Goal: Communication & Community: Answer question/provide support

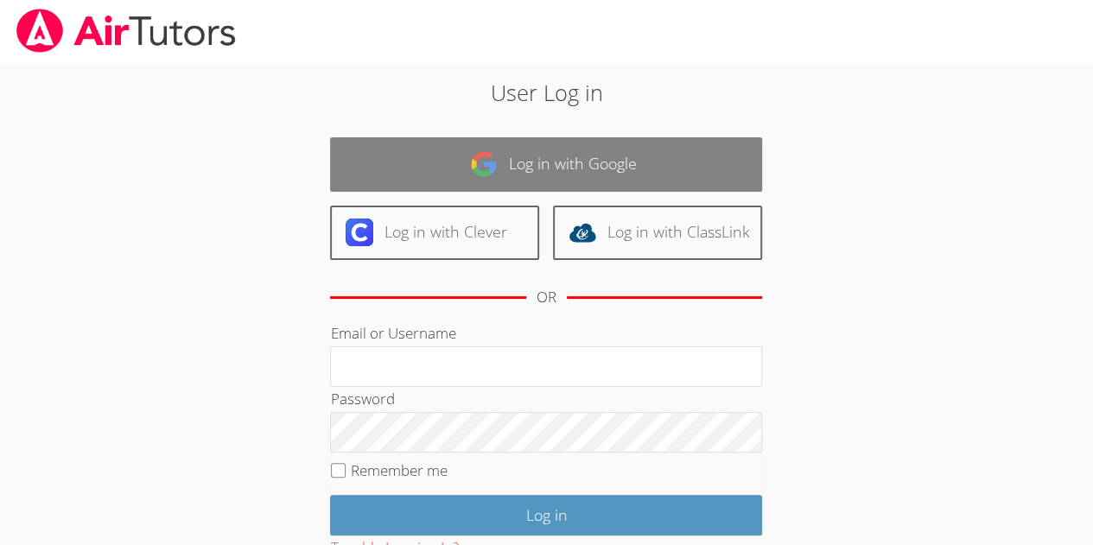
click at [490, 179] on link "Log in with Google" at bounding box center [546, 164] width 432 height 54
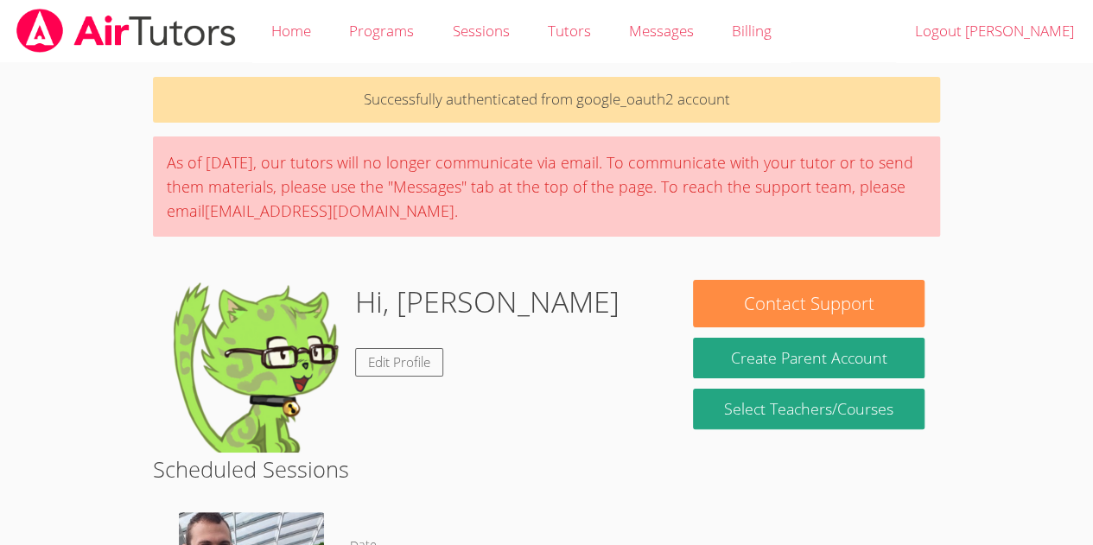
click at [463, 222] on div "As of Saturday, March 22nd, our tutors will no longer communicate via email. To…" at bounding box center [546, 187] width 787 height 100
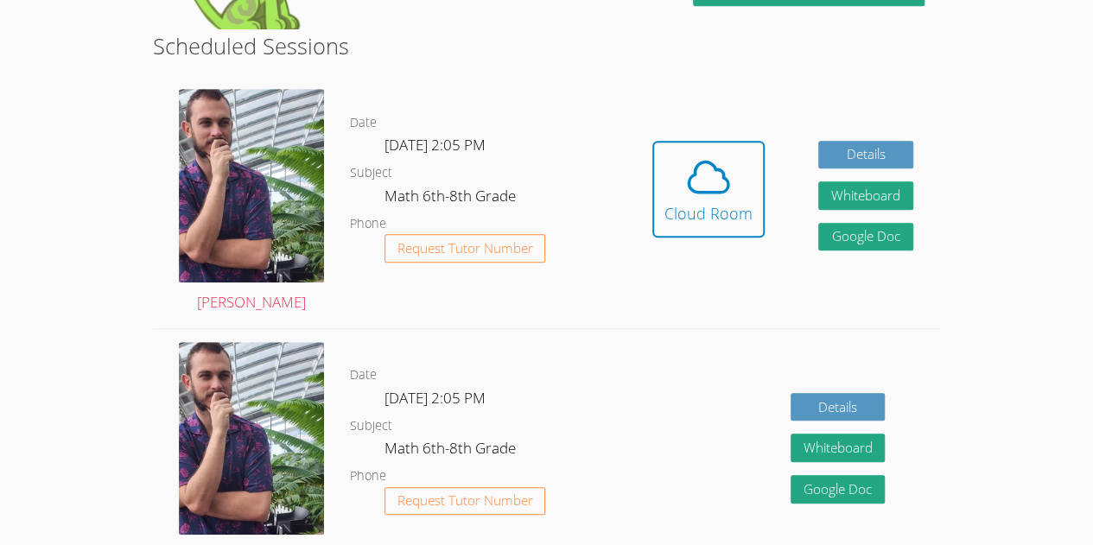
scroll to position [424, 0]
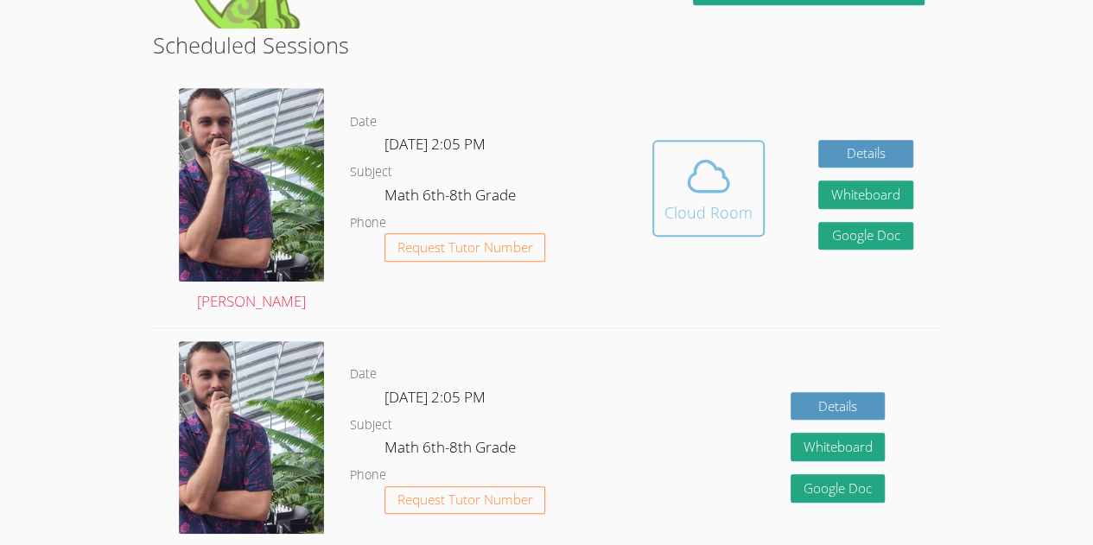
click at [694, 160] on icon at bounding box center [708, 176] width 48 height 48
click at [677, 183] on span at bounding box center [708, 176] width 88 height 48
click at [695, 187] on icon at bounding box center [708, 176] width 48 height 48
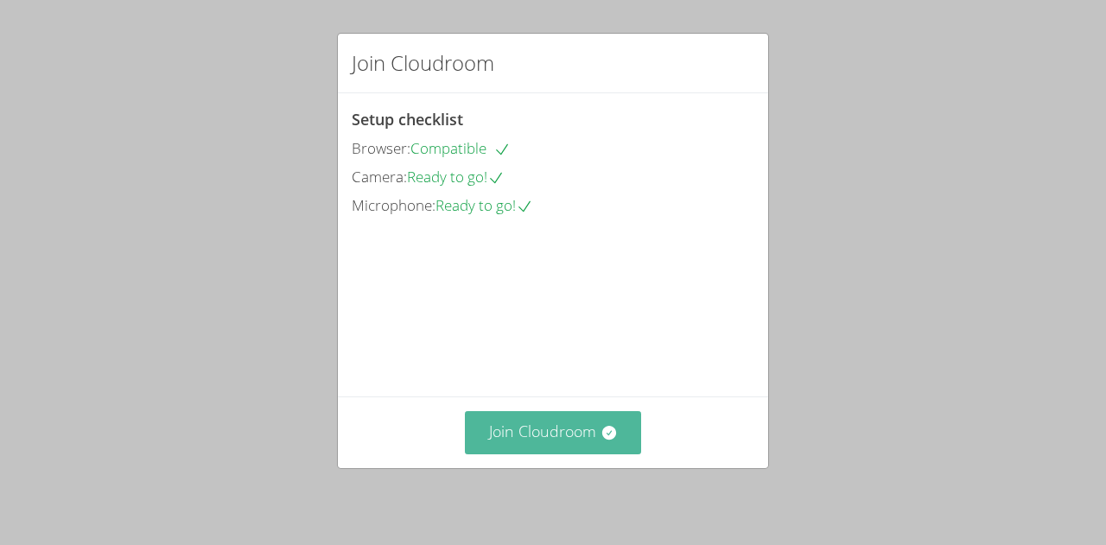
click at [557, 436] on button "Join Cloudroom" at bounding box center [553, 432] width 177 height 42
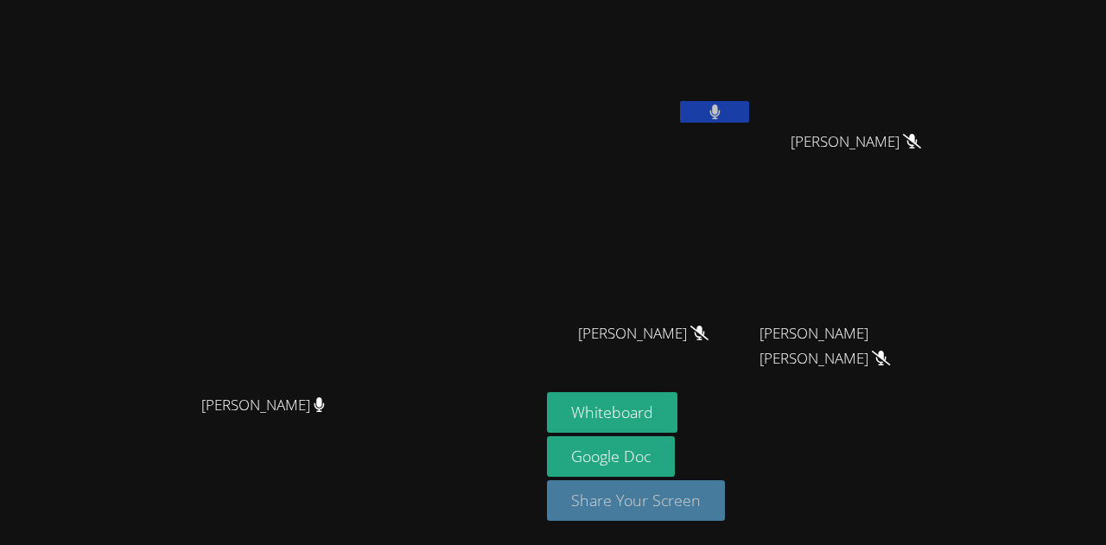
click at [725, 503] on button "Share Your Screen" at bounding box center [636, 500] width 178 height 41
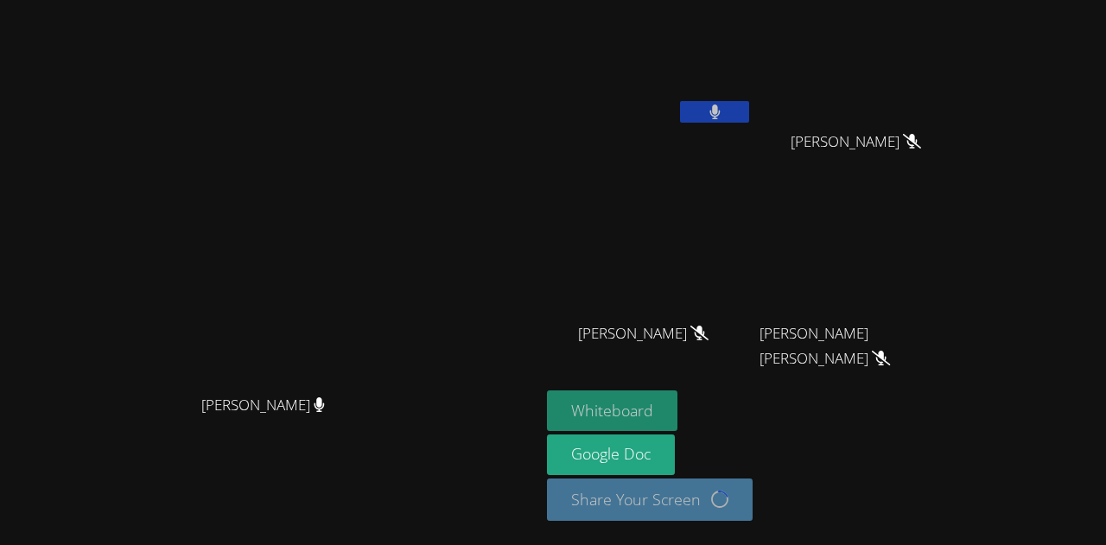
click at [677, 417] on button "Whiteboard" at bounding box center [612, 411] width 130 height 41
click at [936, 452] on div "Whiteboard Google Doc Share Your Screen Loading..." at bounding box center [756, 463] width 418 height 144
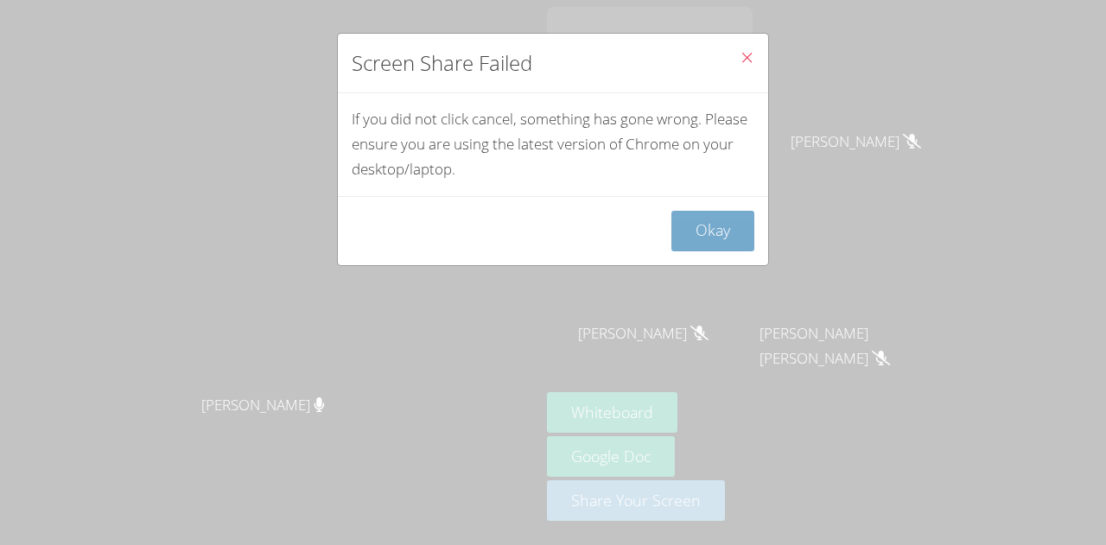
click at [705, 215] on button "Okay" at bounding box center [712, 231] width 83 height 41
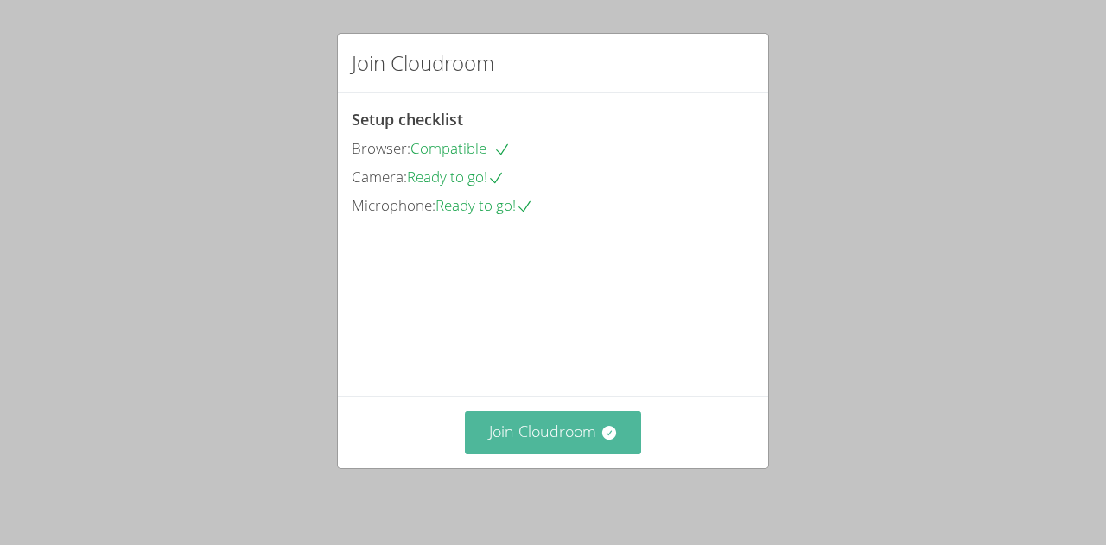
click at [579, 423] on button "Join Cloudroom" at bounding box center [553, 432] width 177 height 42
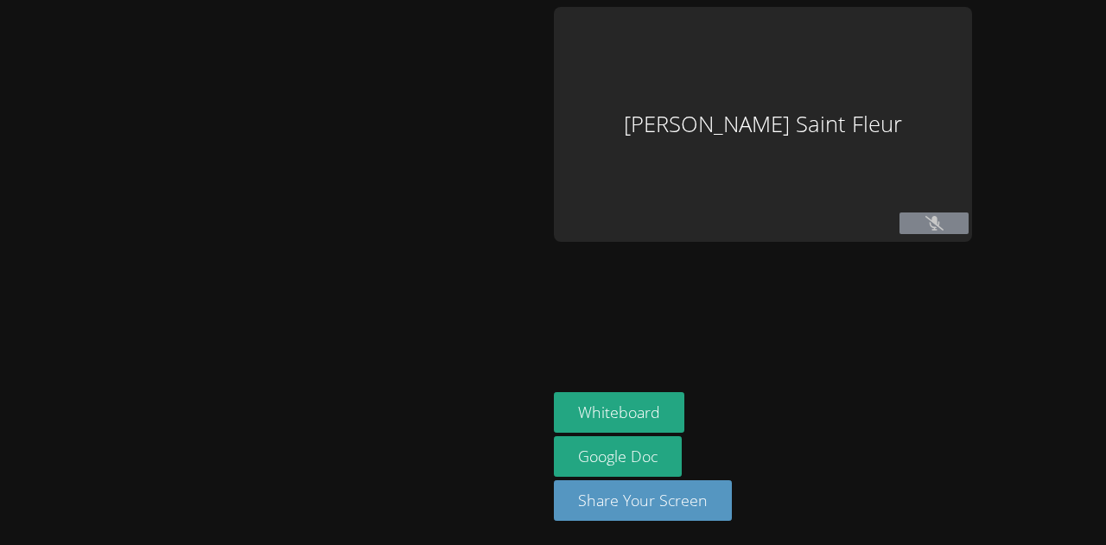
click at [835, 94] on div "[PERSON_NAME] Saint Fleur" at bounding box center [763, 124] width 418 height 235
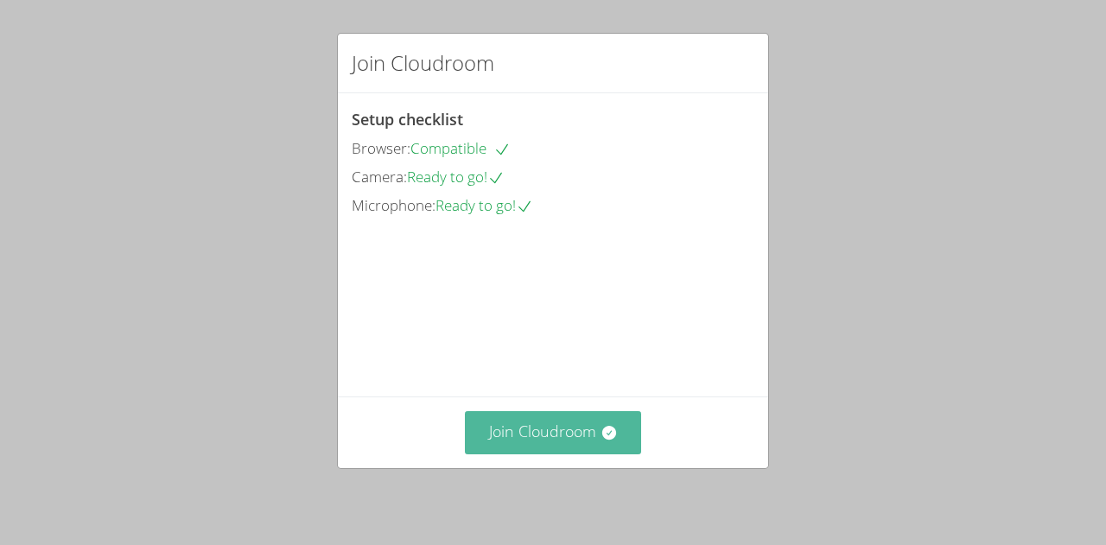
click at [564, 425] on button "Join Cloudroom" at bounding box center [553, 432] width 177 height 42
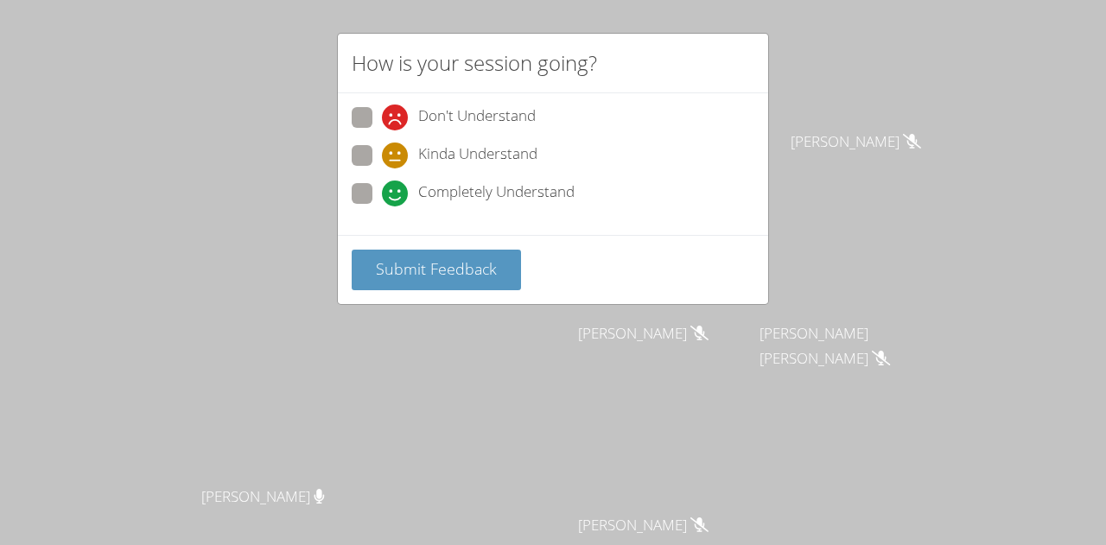
click at [382, 207] on span at bounding box center [382, 207] width 0 height 0
click at [382, 188] on input "Completely Understand" at bounding box center [389, 190] width 15 height 15
radio input "true"
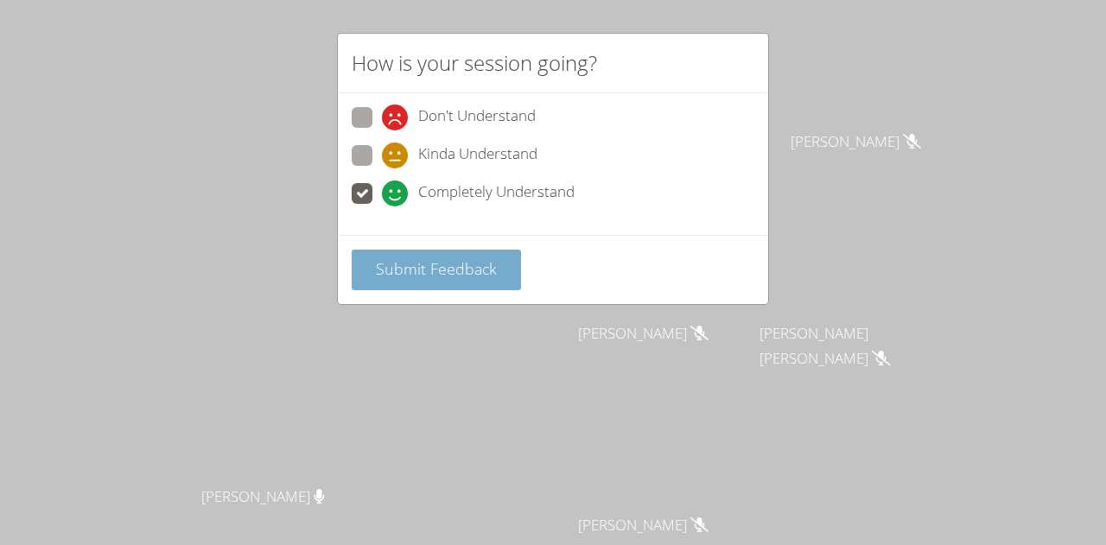
click at [404, 270] on span "Submit Feedback" at bounding box center [436, 268] width 121 height 21
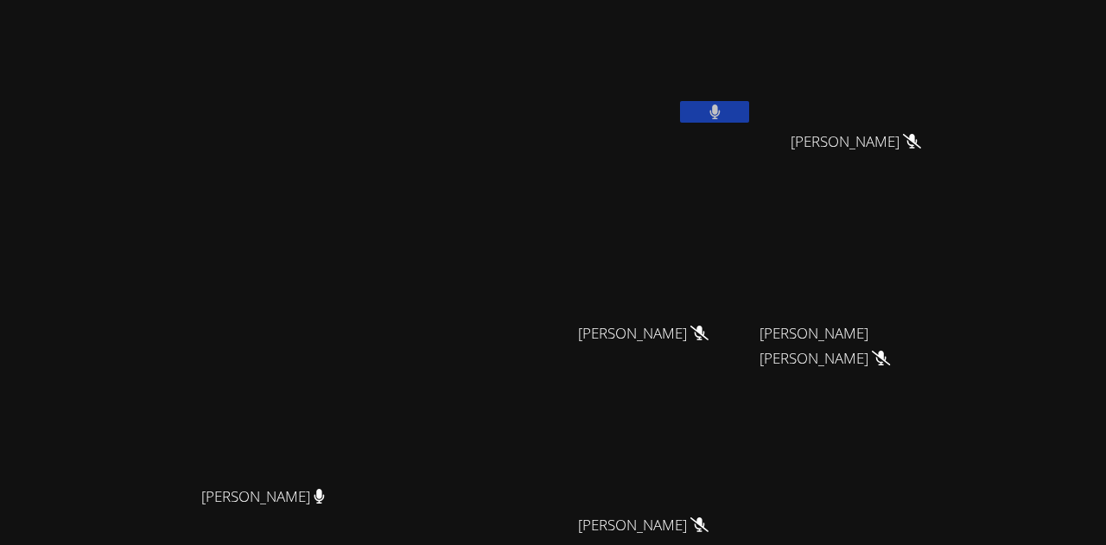
click at [749, 117] on button at bounding box center [714, 112] width 69 height 22
